Goal: Information Seeking & Learning: Check status

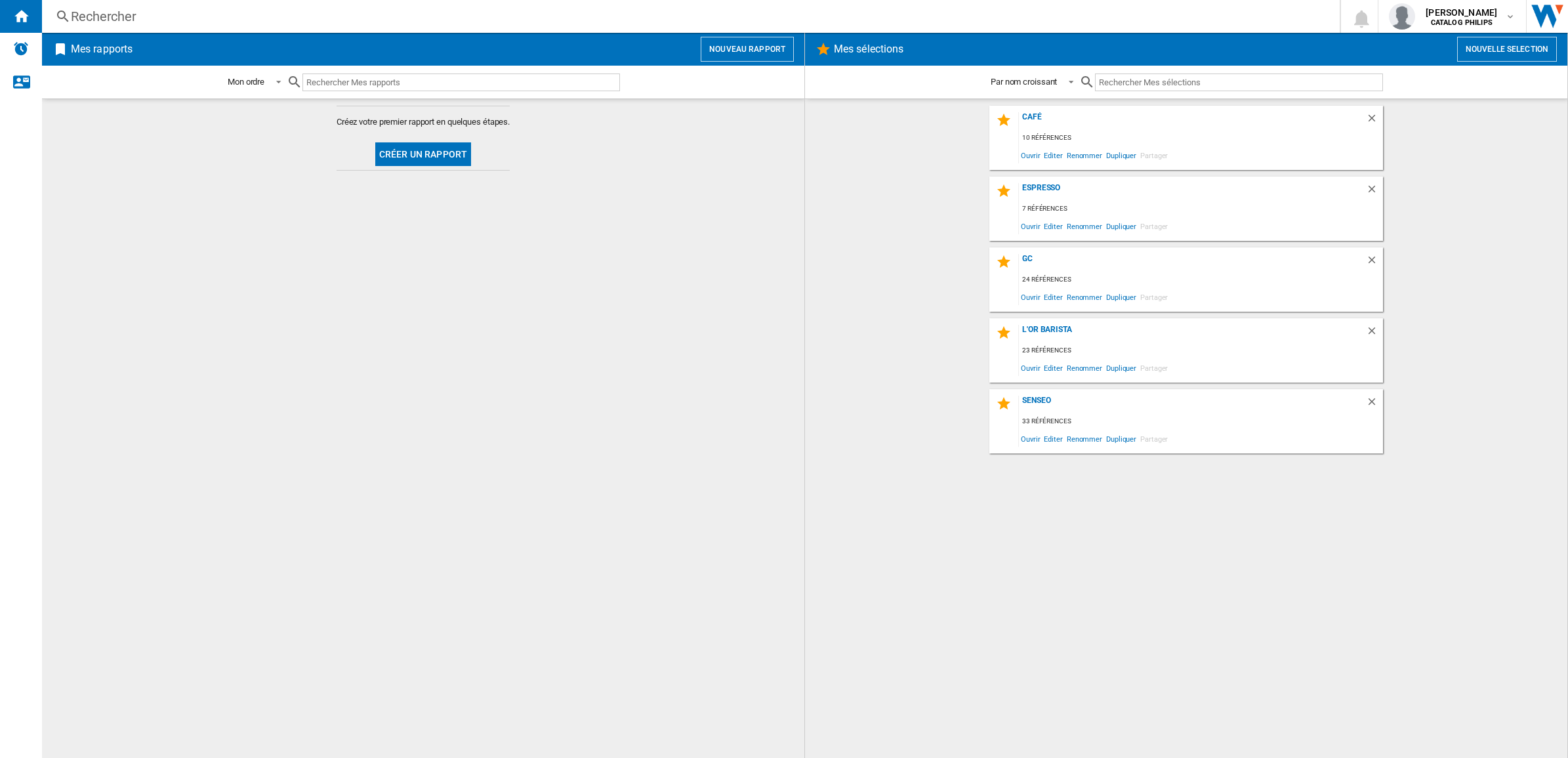
click at [412, 13] on div "Rechercher" at bounding box center [688, 16] width 1235 height 19
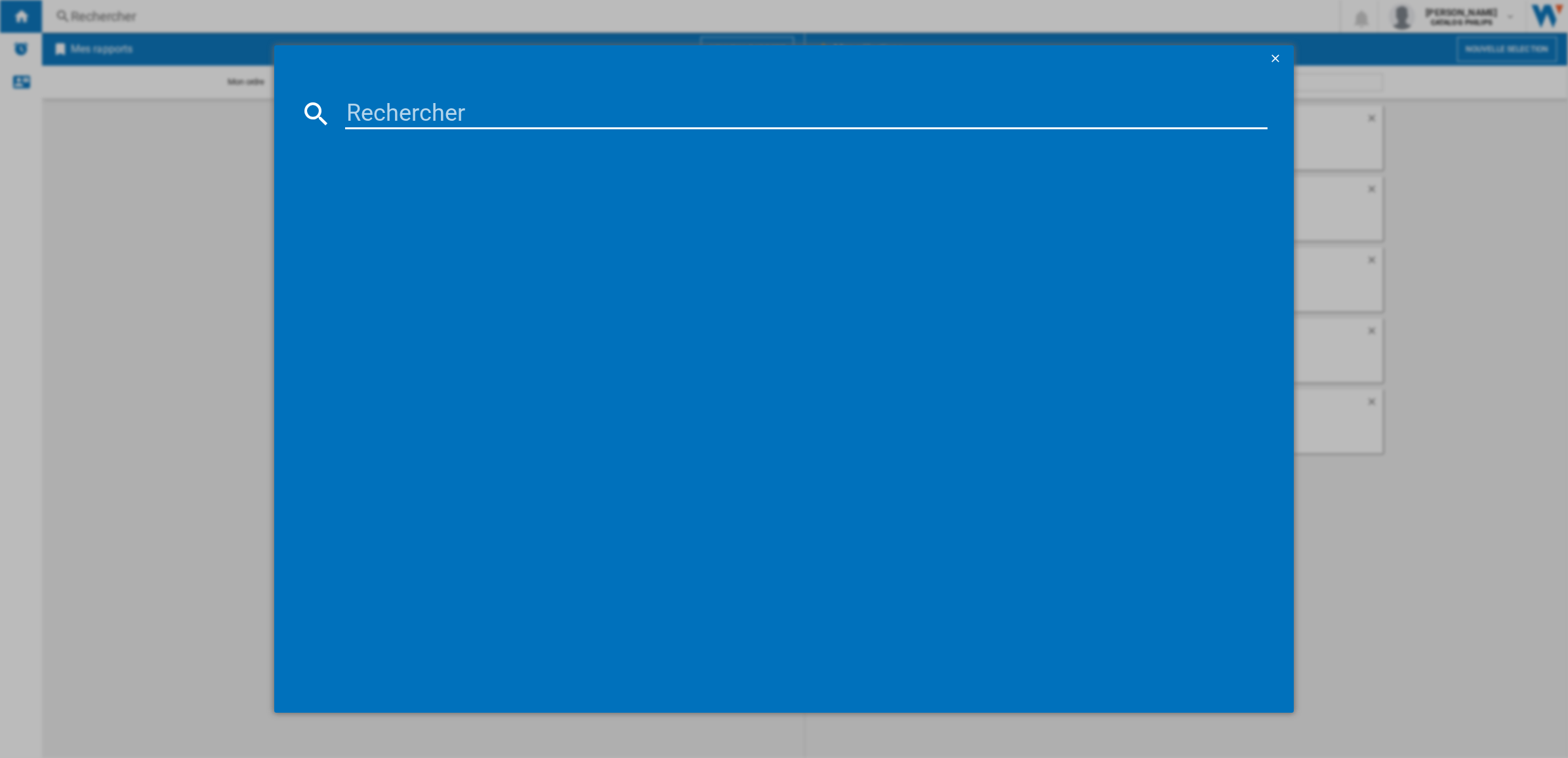
click at [512, 119] on input at bounding box center [806, 114] width 922 height 31
paste input "[DATE]"
type input "[DATE]"
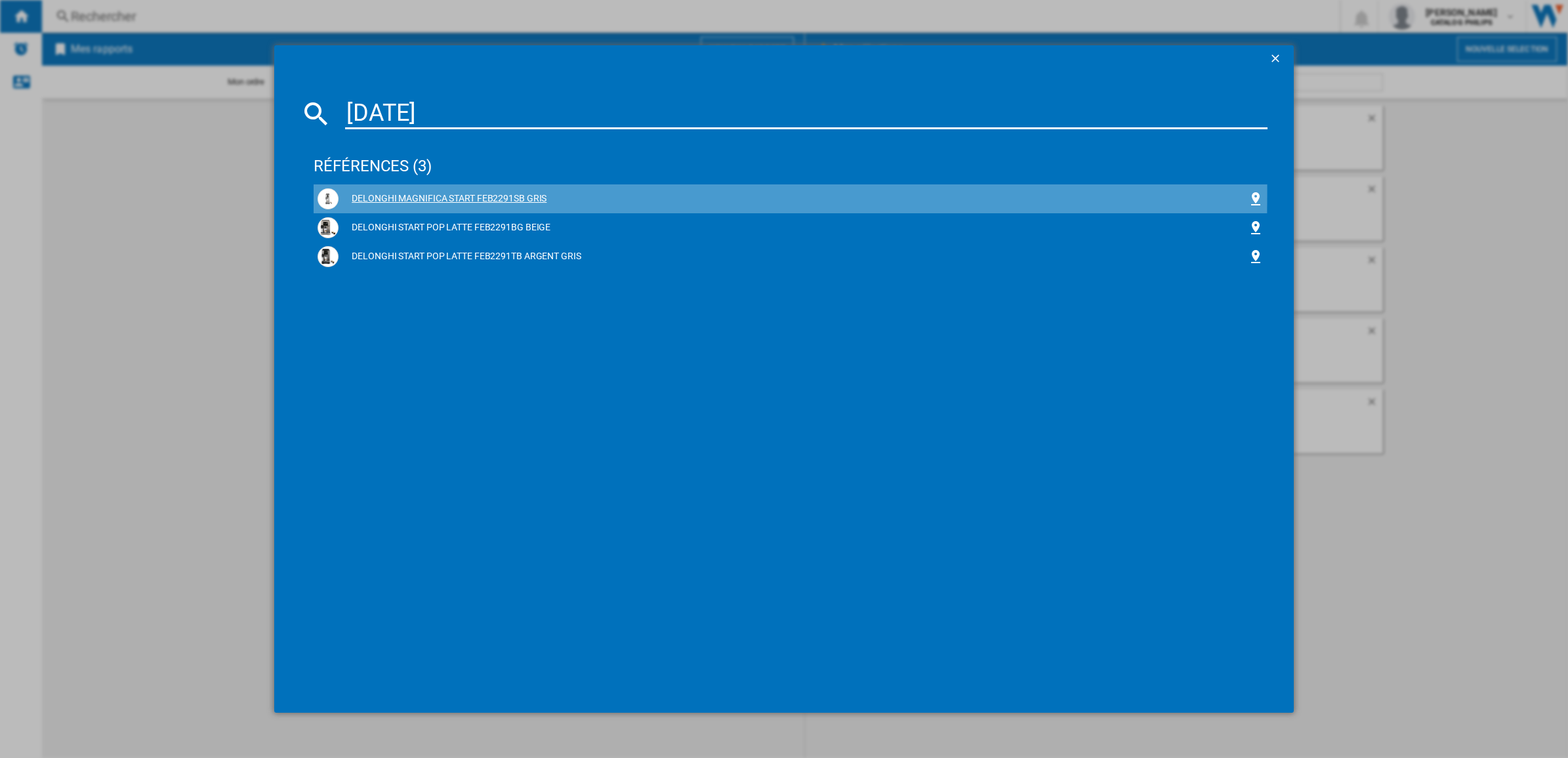
click at [466, 192] on div "DELONGHI MAGNIFICA START FEB2291SB GRIS" at bounding box center [793, 199] width 910 height 13
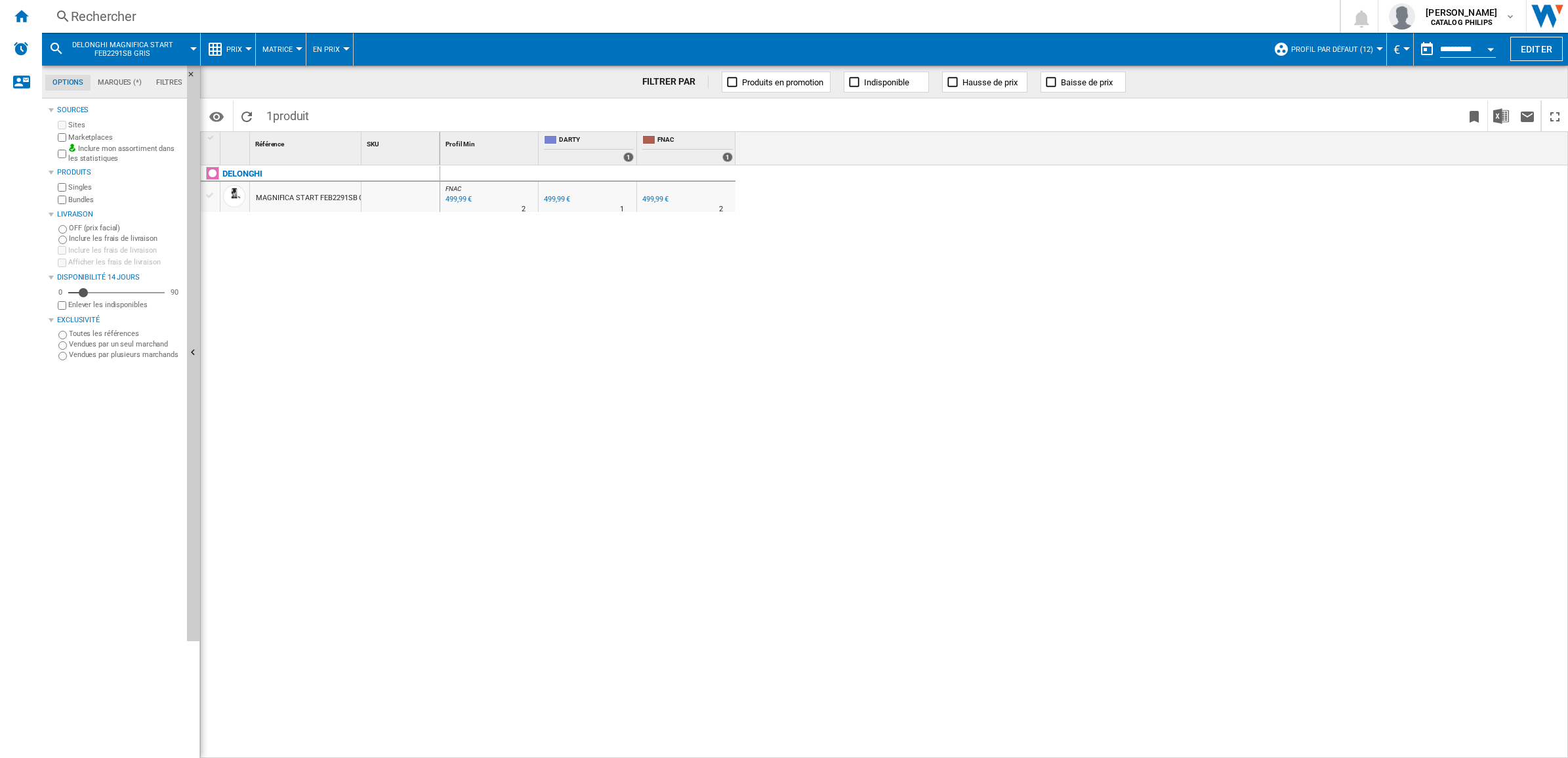
click at [238, 44] on button "Prix" at bounding box center [238, 49] width 22 height 33
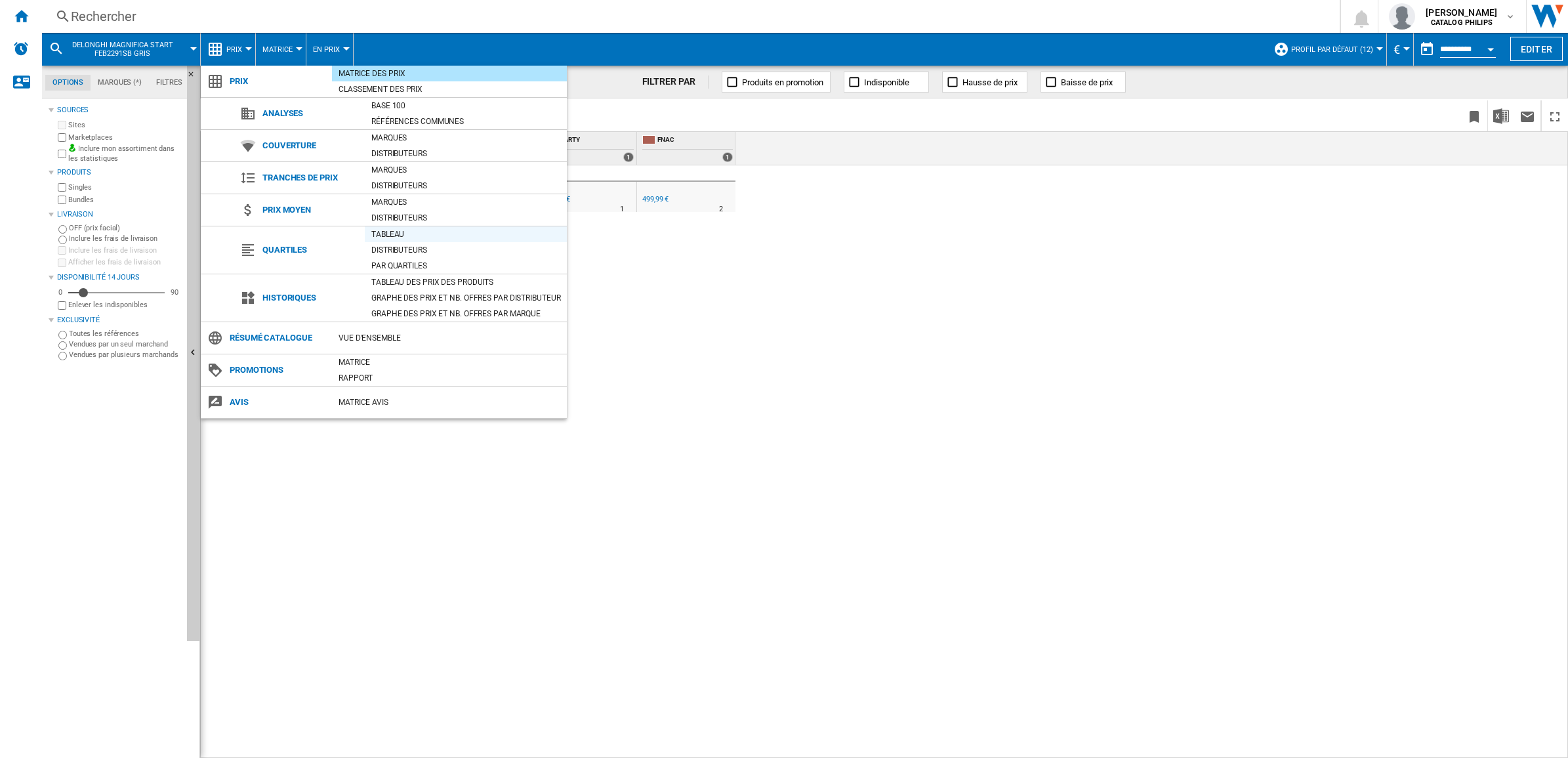
click at [386, 230] on div "Tableau" at bounding box center [466, 235] width 202 height 13
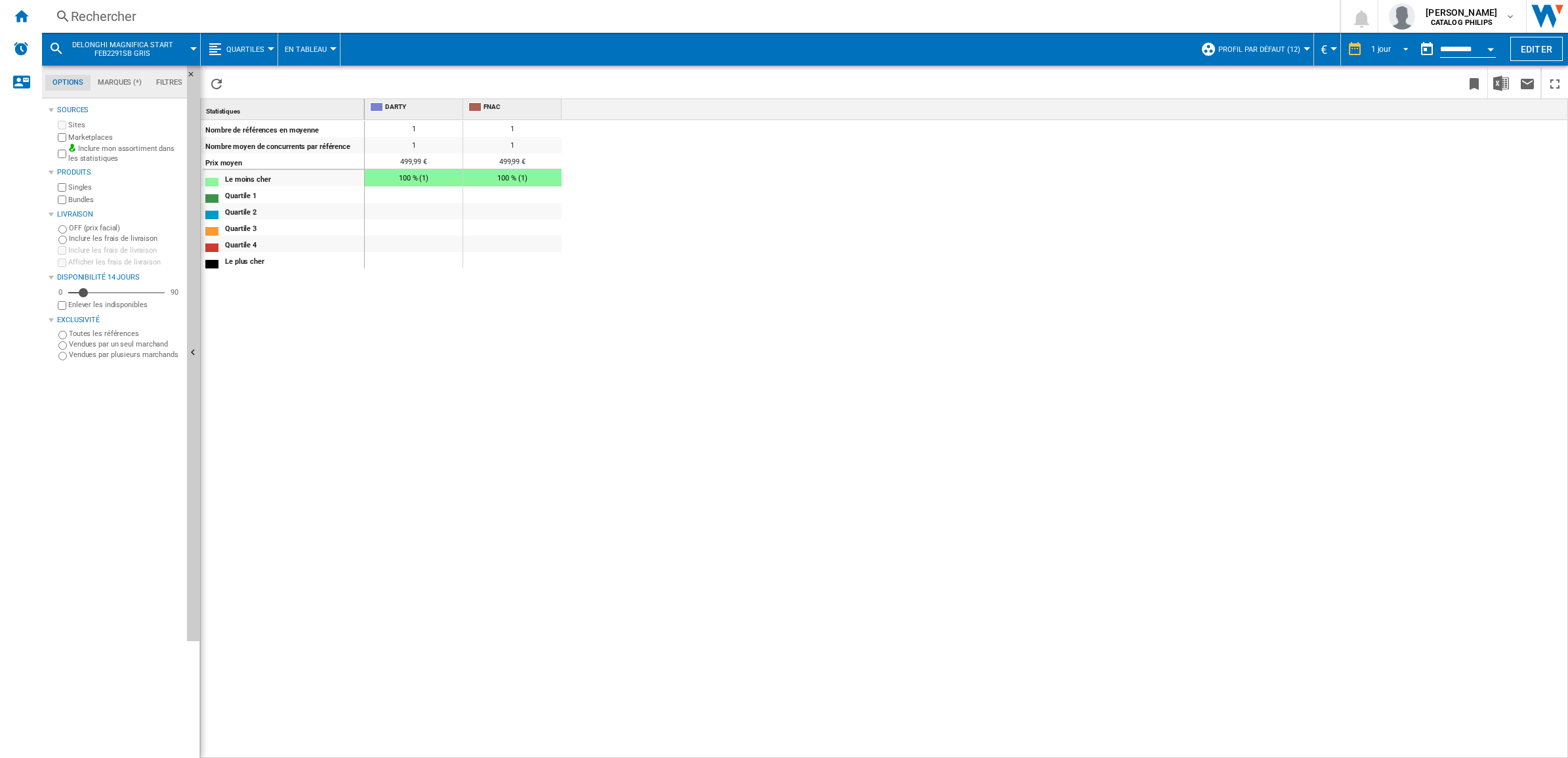
click at [1398, 42] on span "REPORTS.WIZARD.STEPS.REPORT.STEPS.REPORT_OPTIONS.PERIOD: 1 jour" at bounding box center [1401, 48] width 16 height 12
click at [1392, 105] on div "21 derniers jours" at bounding box center [1394, 109] width 58 height 11
click at [314, 44] on button "En Tableau" at bounding box center [309, 49] width 49 height 33
click at [266, 46] on md-backdrop at bounding box center [784, 379] width 1568 height 758
click at [266, 46] on button "Quartiles" at bounding box center [249, 49] width 45 height 33
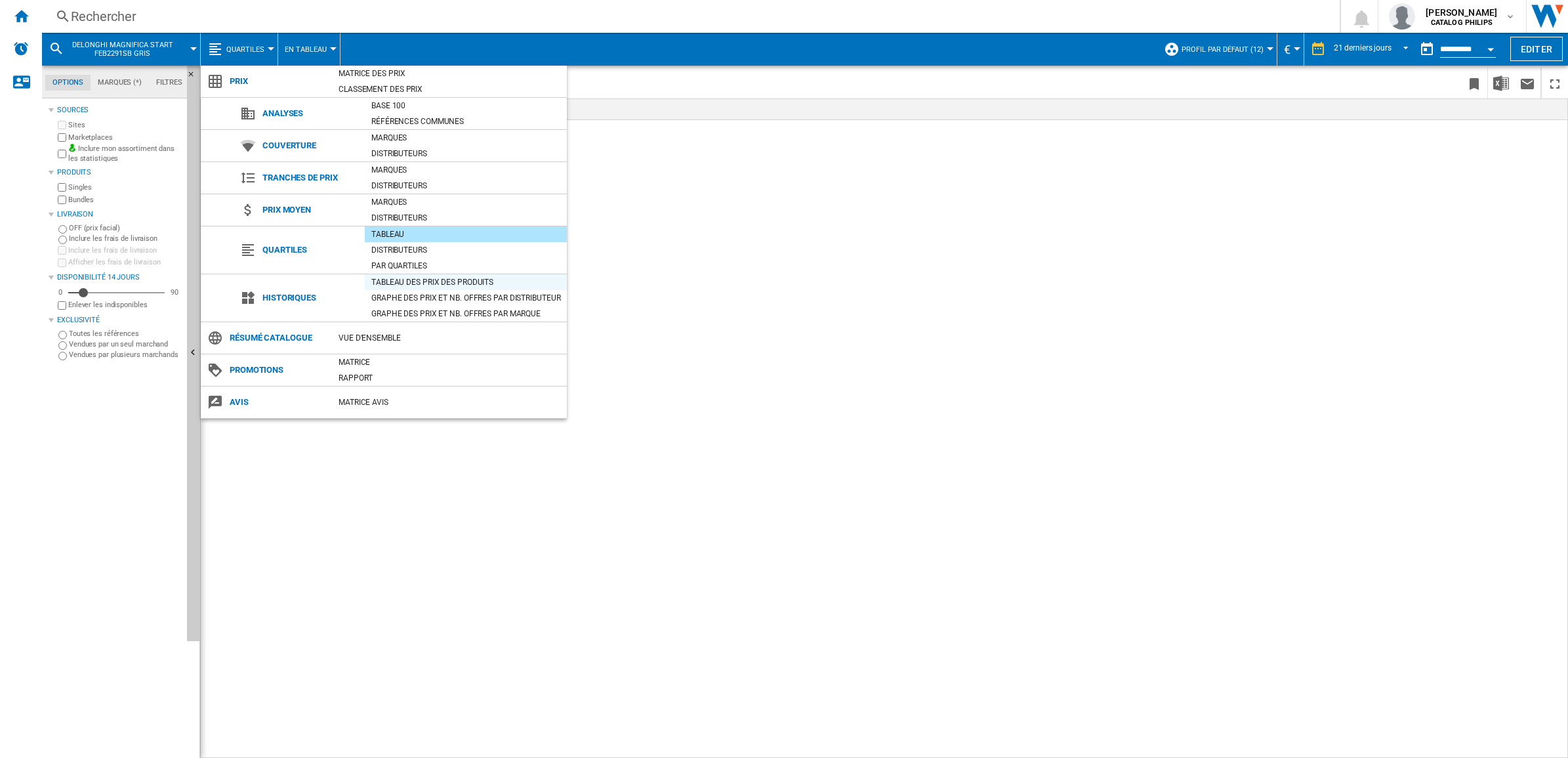
click at [395, 283] on div "Tableau des prix des produits" at bounding box center [466, 283] width 202 height 13
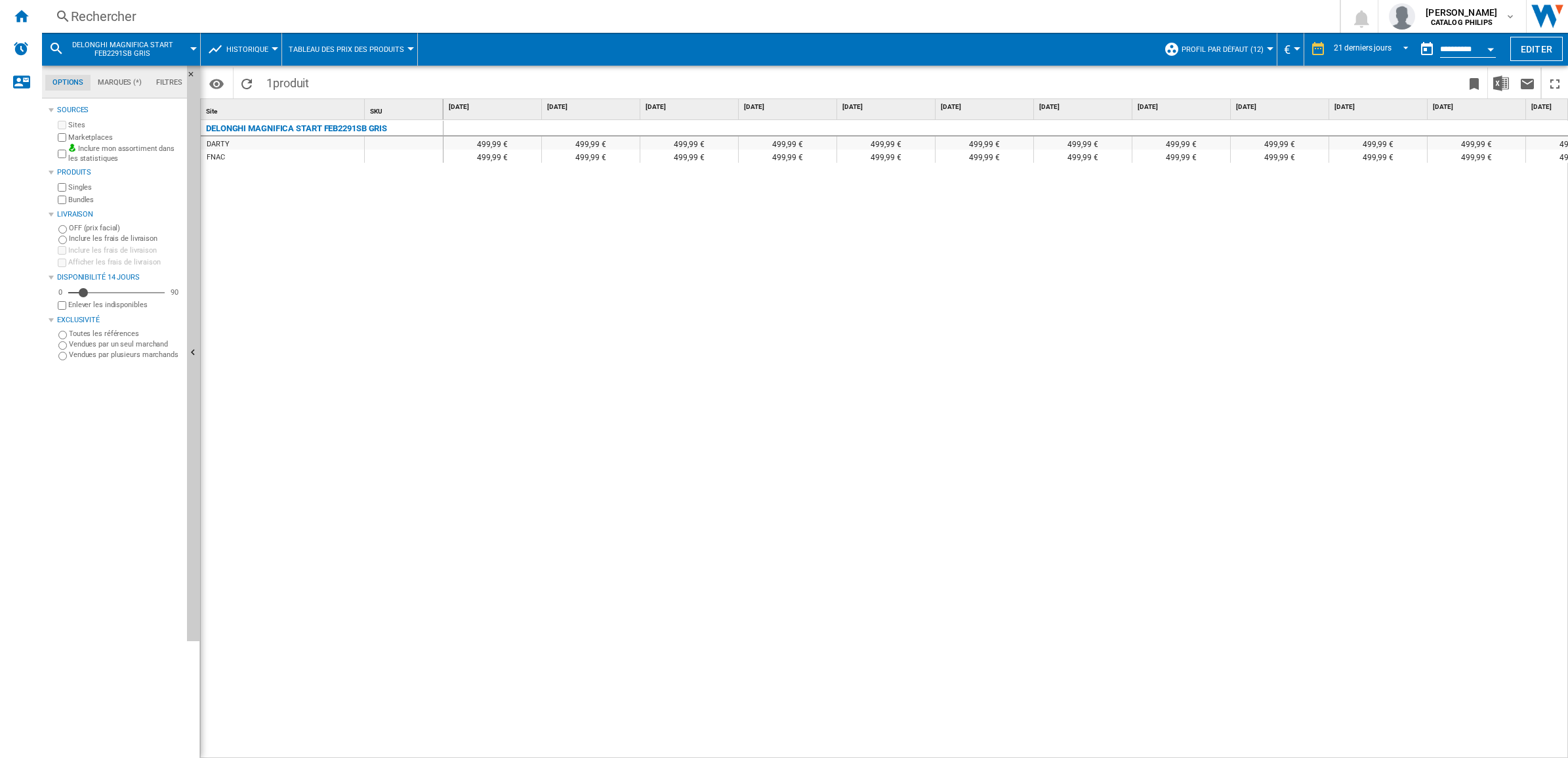
drag, startPoint x: 939, startPoint y: 751, endPoint x: 1241, endPoint y: 752, distance: 302.0
click at [1241, 752] on div "499,99 € 499,99 € 499,99 € 499,99 € 499,99 € 499,99 € 499,99 € 499,99 € 499,99 …" at bounding box center [1005, 440] width 1125 height 638
click at [1396, 43] on span "REPORTS.WIZARD.STEPS.REPORT.STEPS.REPORT_OPTIONS.PERIOD: 21 derniers jours" at bounding box center [1401, 48] width 16 height 12
click at [1366, 86] on div "31 derniers jours" at bounding box center [1357, 89] width 58 height 11
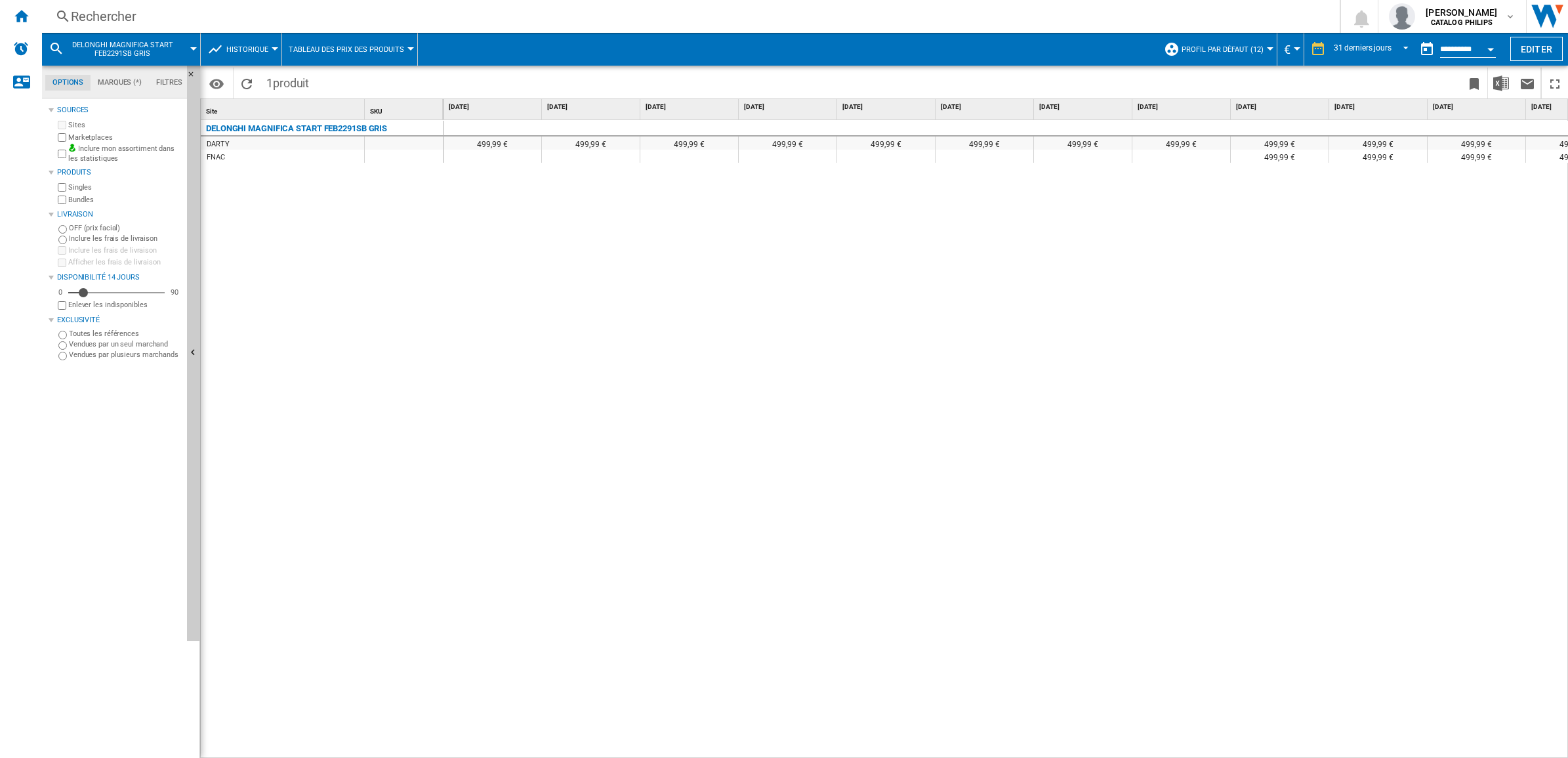
drag, startPoint x: 831, startPoint y: 750, endPoint x: 712, endPoint y: 751, distance: 119.0
click at [712, 751] on div "499,99 € 499,99 € 499,99 € 499,99 € 499,99 € 499,99 € 499,99 € 499,99 € 499,99 …" at bounding box center [1005, 440] width 1125 height 638
click at [243, 16] on div "Rechercher" at bounding box center [688, 16] width 1235 height 19
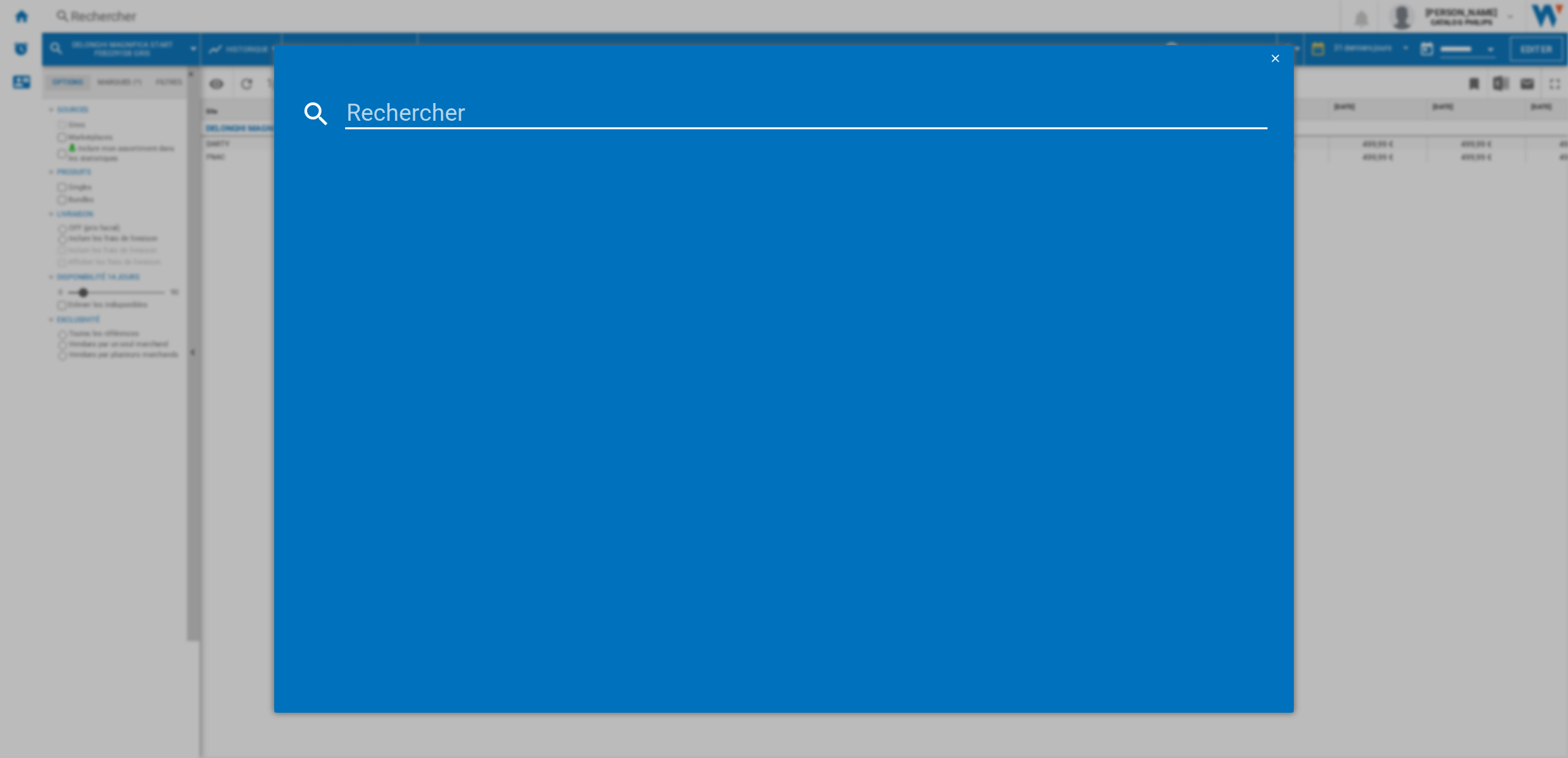
click at [430, 109] on input at bounding box center [806, 114] width 922 height 31
click at [434, 116] on input at bounding box center [806, 114] width 922 height 31
type input "LM901200"
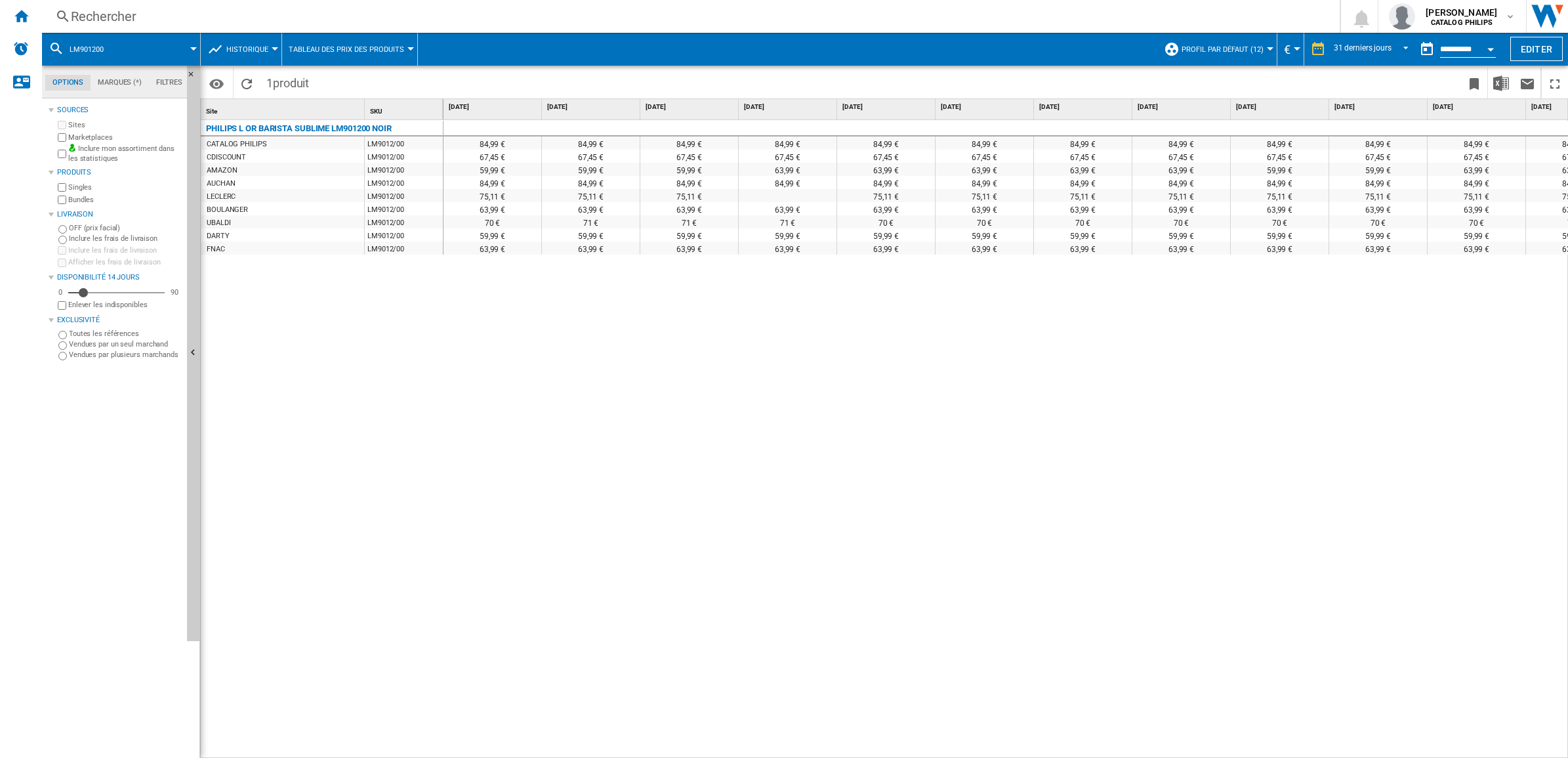
click at [1484, 49] on button "Open calendar" at bounding box center [1491, 47] width 24 height 24
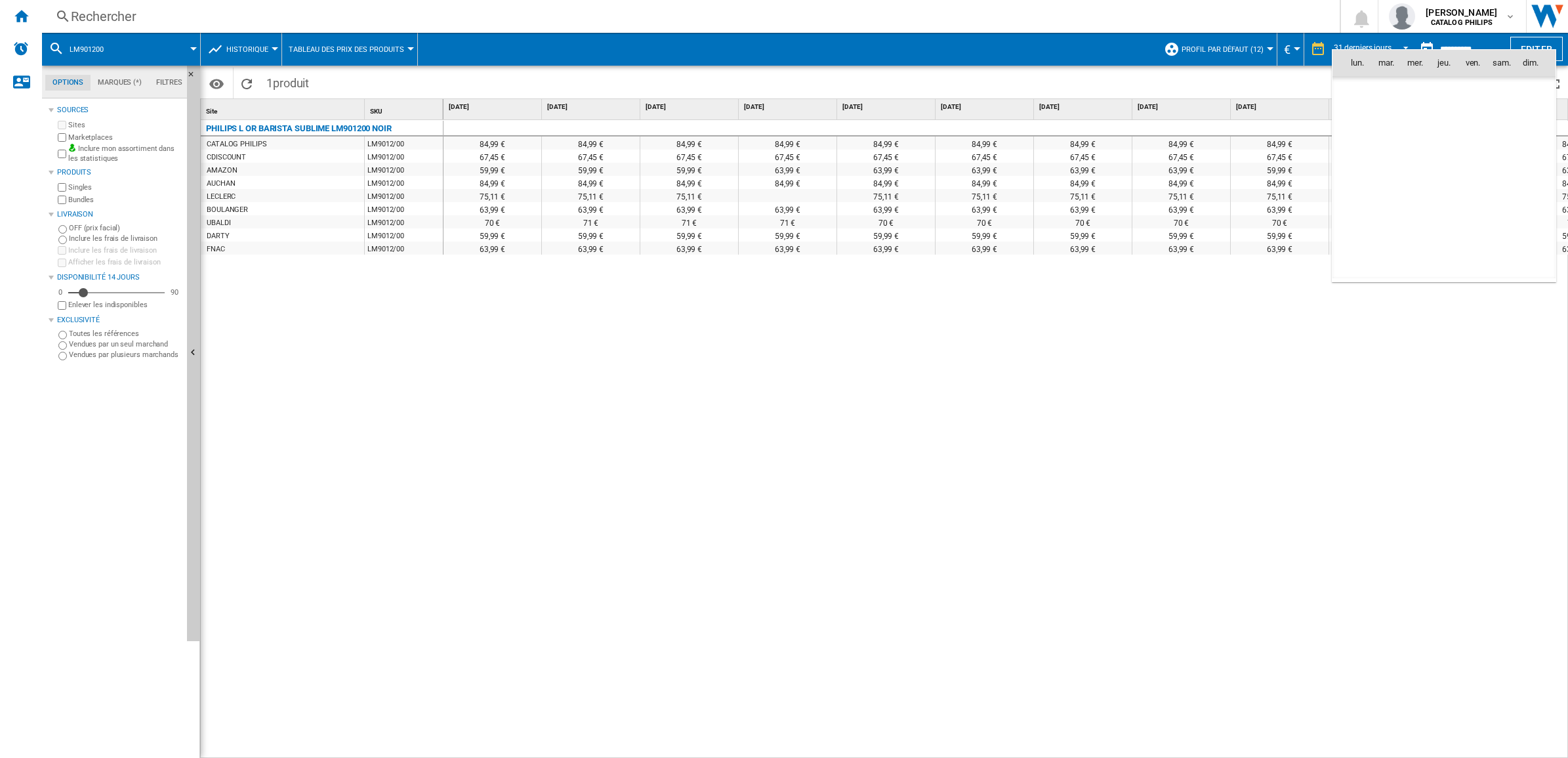
scroll to position [6260, 0]
click at [1483, 51] on th "ven." at bounding box center [1472, 63] width 29 height 26
click at [1460, 41] on div at bounding box center [784, 379] width 1568 height 758
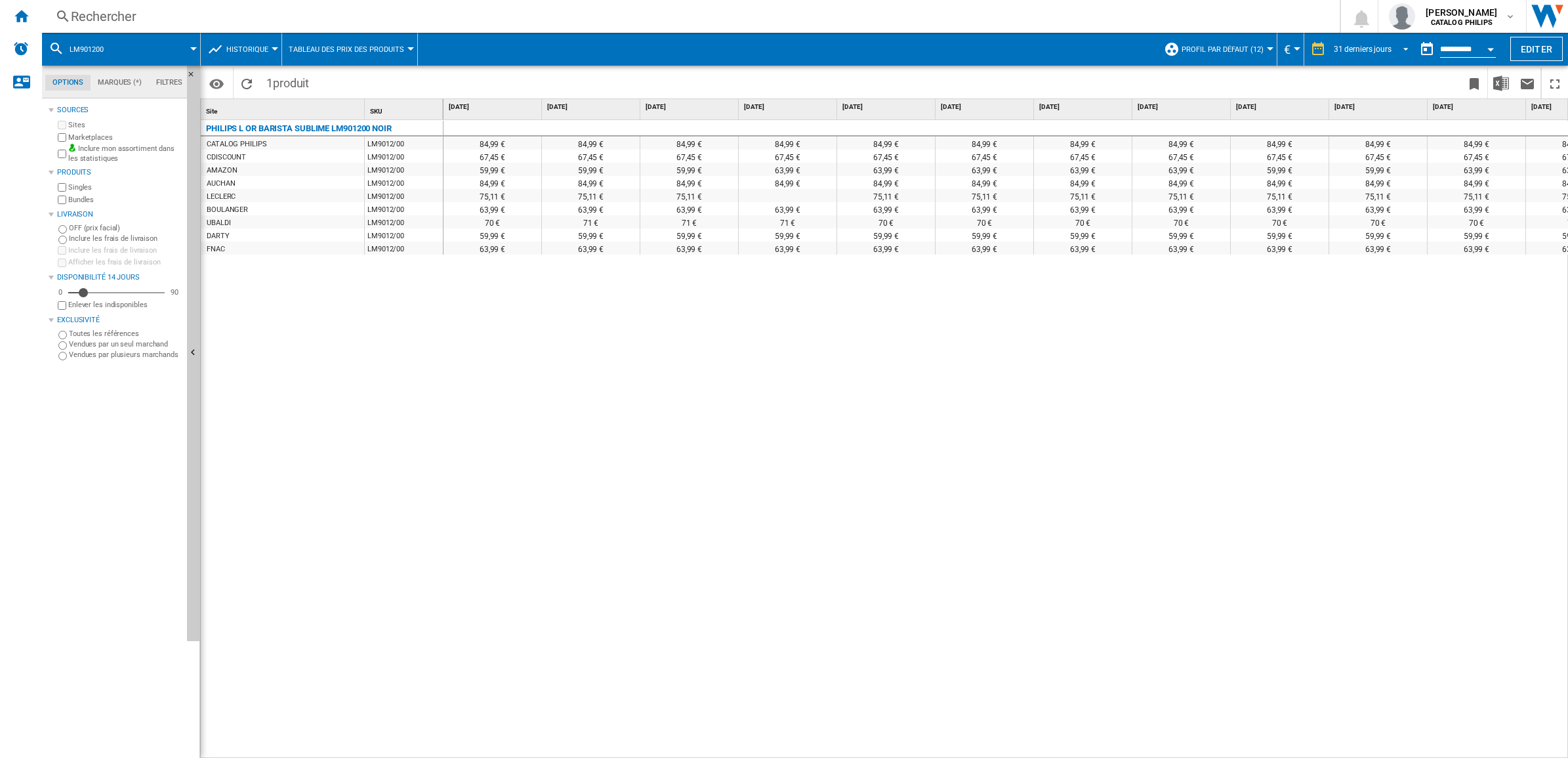
click at [1394, 43] on span "REPORTS.WIZARD.STEPS.REPORT.STEPS.REPORT_OPTIONS.PERIOD: 31 derniers jours" at bounding box center [1401, 48] width 16 height 12
click at [1363, 170] on div "6 derniers mois" at bounding box center [1356, 168] width 54 height 11
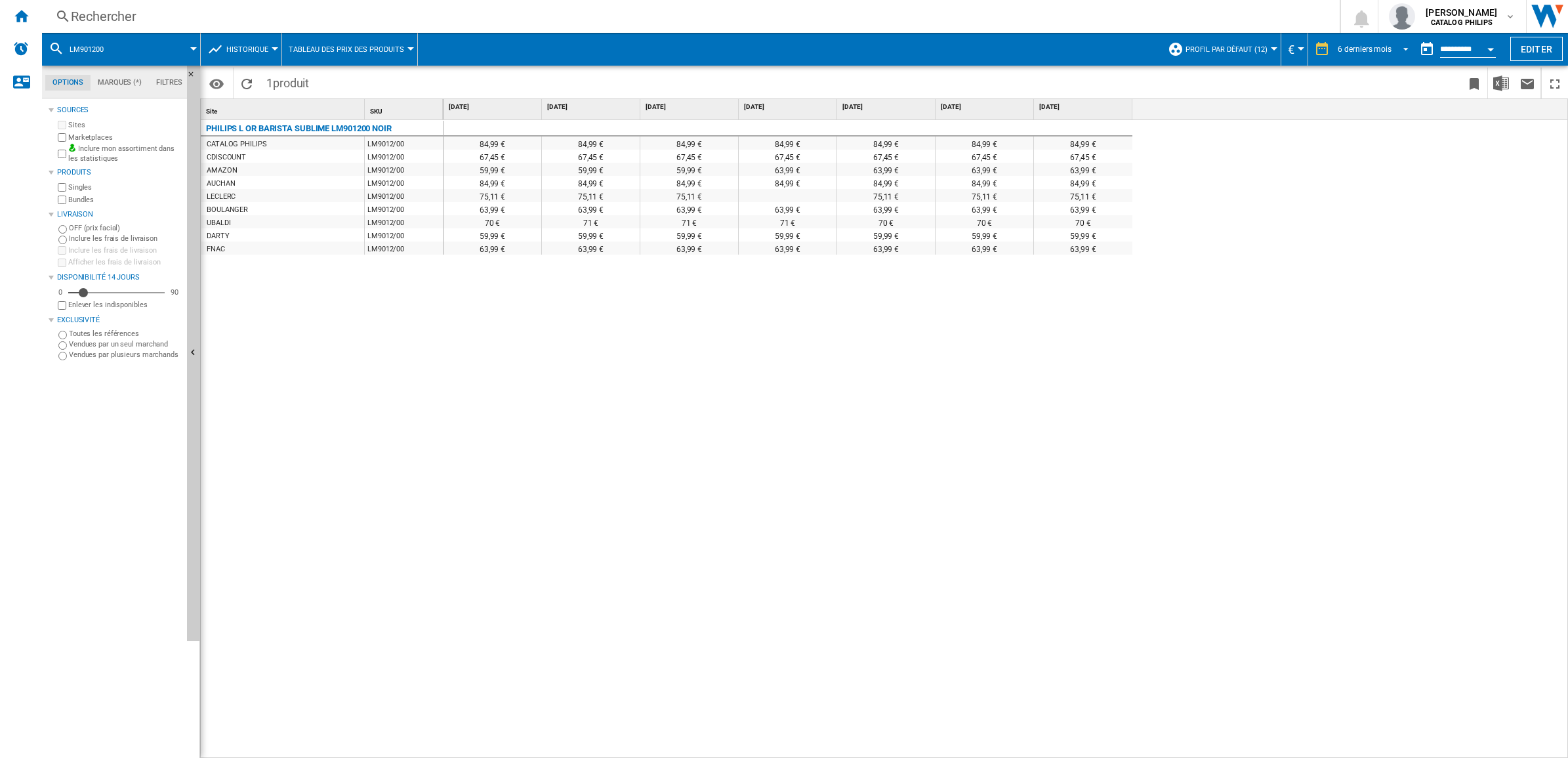
click at [1401, 45] on span "REPORTS.WIZARD.STEPS.REPORT.STEPS.REPORT_OPTIONS.PERIOD: 6 derniers mois" at bounding box center [1401, 48] width 16 height 12
click at [1370, 35] on div "7 derniers jours" at bounding box center [1359, 34] width 53 height 11
